Goal: Task Accomplishment & Management: Manage account settings

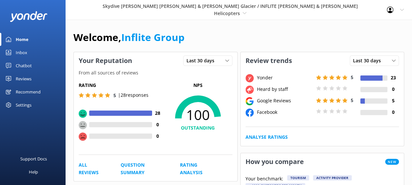
click at [401, 9] on icon at bounding box center [402, 10] width 4 height 4
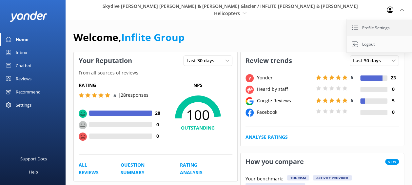
click at [381, 25] on link "Profile Settings" at bounding box center [380, 28] width 66 height 16
